Goal: Find specific page/section: Find specific page/section

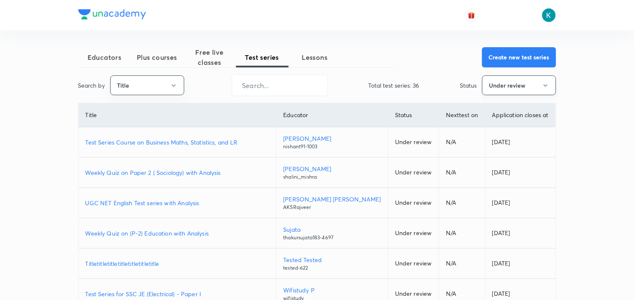
click at [508, 81] on button "Under review" at bounding box center [519, 85] width 74 height 20
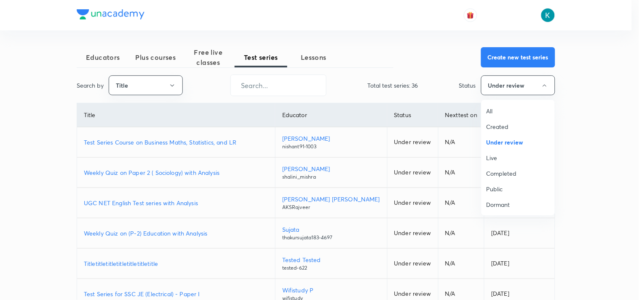
click at [492, 107] on span "All" at bounding box center [517, 110] width 63 height 9
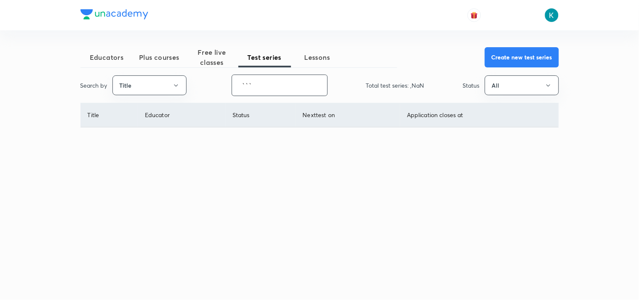
click at [306, 89] on input "```" at bounding box center [279, 85] width 95 height 21
drag, startPoint x: 287, startPoint y: 83, endPoint x: 229, endPoint y: 83, distance: 58.1
click at [237, 83] on input "````````````" at bounding box center [282, 85] width 95 height 21
type input "````````````"
click at [228, 83] on div "Search by Title ```````````` ​ Total test series: 0 Status All" at bounding box center [319, 85] width 478 height 21
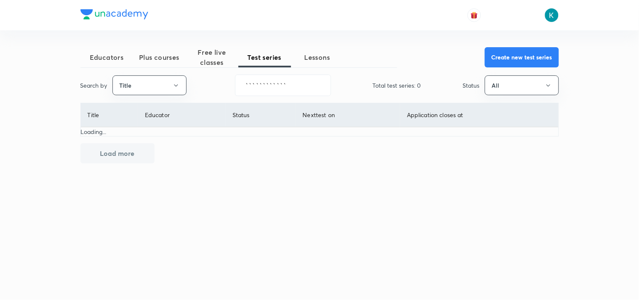
click at [226, 85] on div "Search by Title ```````````` ​ Total test series: 0 Status All" at bounding box center [319, 85] width 478 height 21
drag, startPoint x: 296, startPoint y: 81, endPoint x: 232, endPoint y: 83, distance: 64.0
click at [232, 83] on div "Search by Title ```````````` ​ Total test series: 0 Status All" at bounding box center [319, 85] width 478 height 21
type input "`"
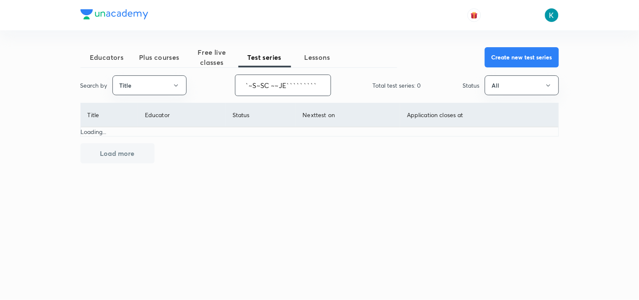
drag, startPoint x: 319, startPoint y: 88, endPoint x: 226, endPoint y: 80, distance: 93.3
click at [226, 80] on div "Search by Title `~S~SC ~~JE````````` ​ Total test series: 0 Status All" at bounding box center [319, 85] width 478 height 21
type input "`"
drag, startPoint x: 284, startPoint y: 86, endPoint x: 263, endPoint y: 85, distance: 20.7
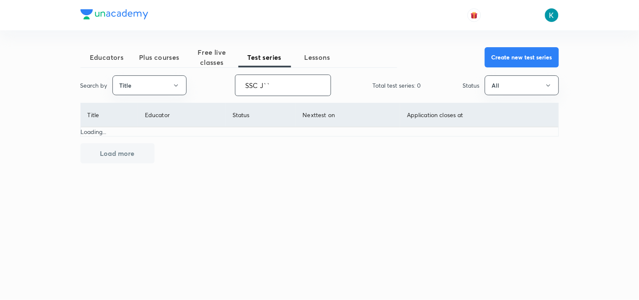
click at [263, 85] on input "SSC J``" at bounding box center [282, 85] width 95 height 21
type input "SSC JE"
click at [358, 50] on div "Educators Plus courses Free live classes Test series Lessons" at bounding box center [238, 57] width 317 height 20
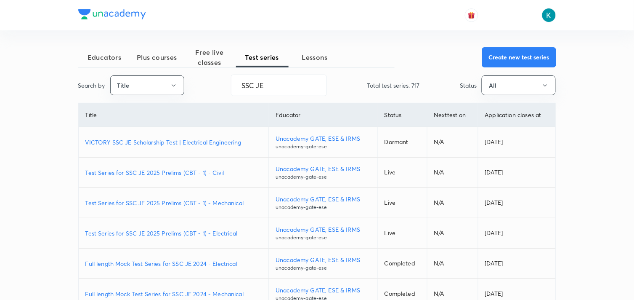
click at [154, 230] on p "Test Series for SSC JE 2025 Prelims (CBT - 1) - Electrical" at bounding box center [173, 233] width 177 height 9
click at [208, 201] on p "Test Series for SSC JE 2025 Prelims (CBT - 1) - Mechanical" at bounding box center [173, 202] width 177 height 9
click at [170, 173] on p "Test Series for SSC JE 2025 Prelims (CBT - 1) - Civil" at bounding box center [173, 172] width 177 height 9
